Goal: Find specific page/section: Find specific page/section

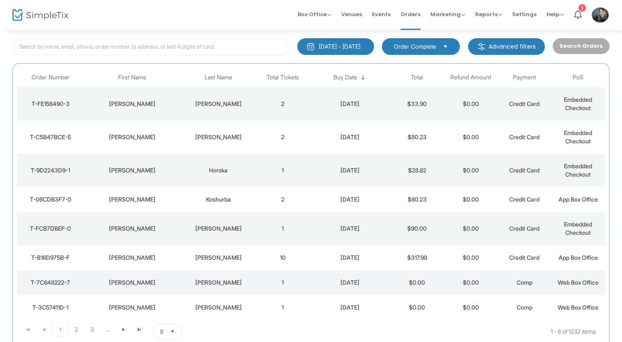
scroll to position [41, 0]
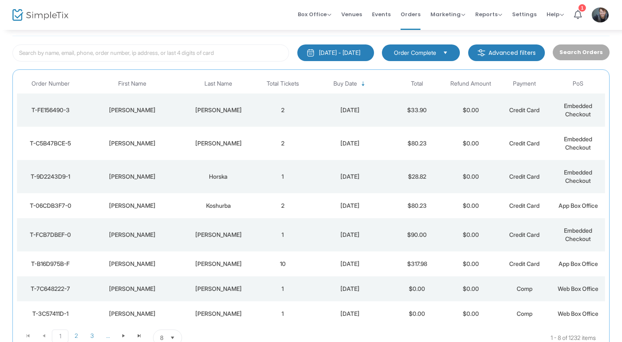
click at [279, 132] on td "2" at bounding box center [283, 143] width 54 height 33
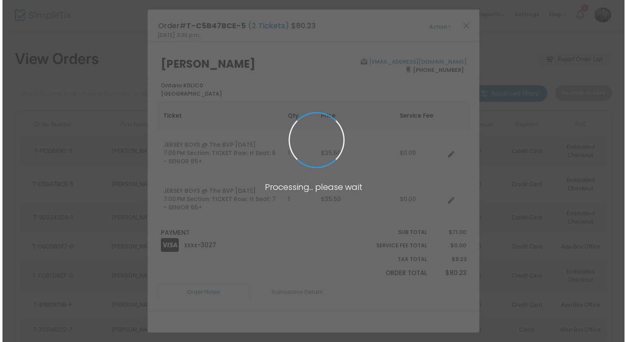
scroll to position [0, 0]
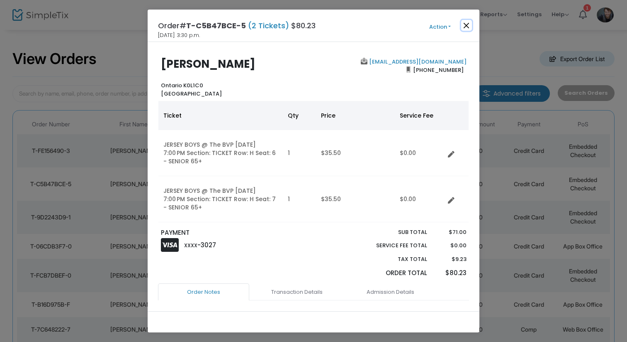
click at [463, 30] on button "Close" at bounding box center [466, 25] width 11 height 11
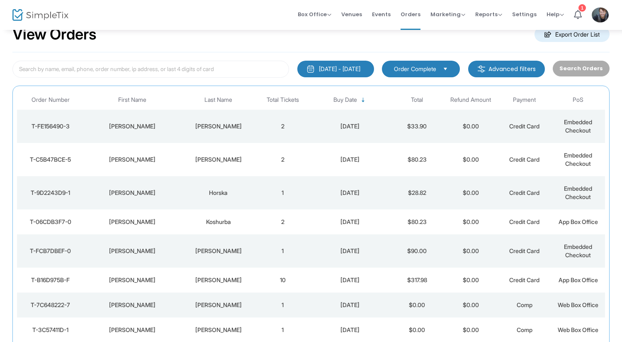
scroll to position [25, 0]
click at [237, 110] on td "[PERSON_NAME]" at bounding box center [218, 125] width 75 height 33
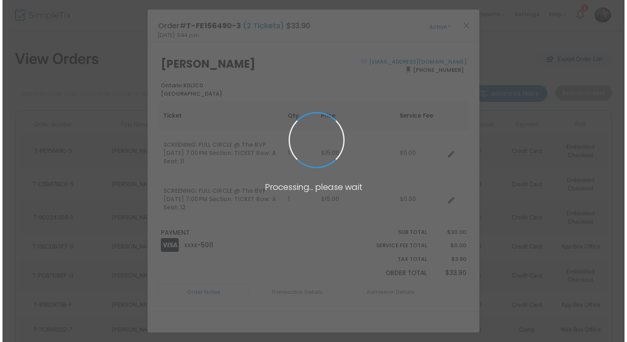
scroll to position [0, 0]
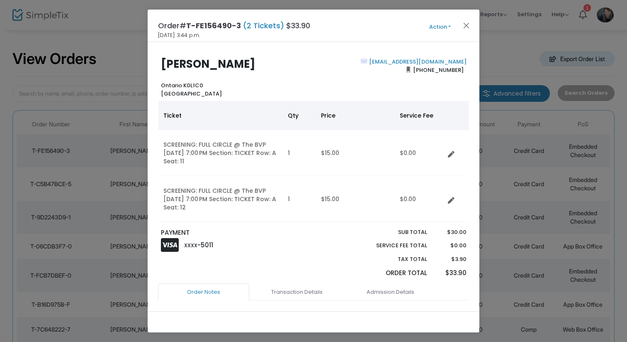
click at [472, 31] on div "Order# T-FE156490-3 (2 Tickets) $33.90 2025-08-26 3:44 p.m. Action Mark Admitte…" at bounding box center [314, 26] width 332 height 32
click at [469, 26] on button "Close" at bounding box center [466, 25] width 11 height 11
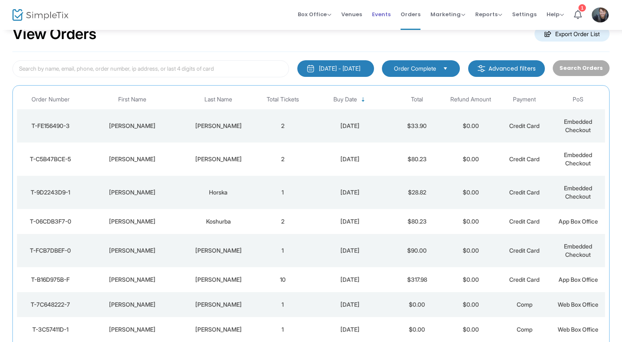
click at [390, 12] on span "Events" at bounding box center [381, 14] width 19 height 21
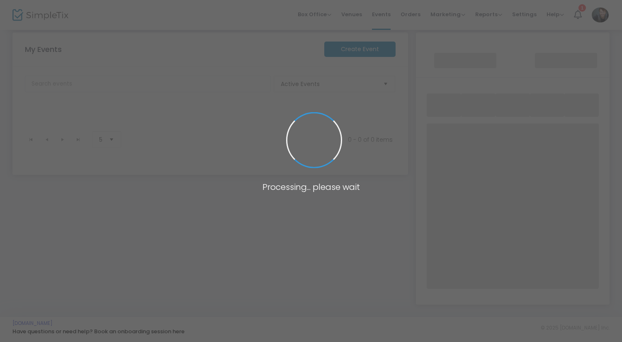
scroll to position [89, 0]
